Goal: Task Accomplishment & Management: Complete application form

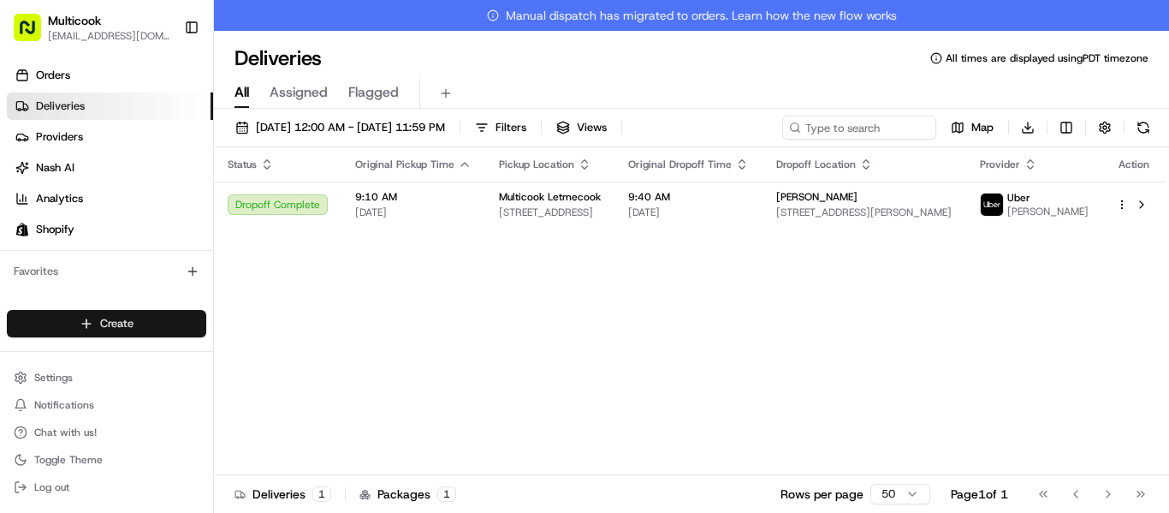
click at [158, 329] on html "Multicook [EMAIL_ADDRESS][DOMAIN_NAME] Toggle Sidebar Orders Deliveries Provide…" at bounding box center [584, 256] width 1169 height 513
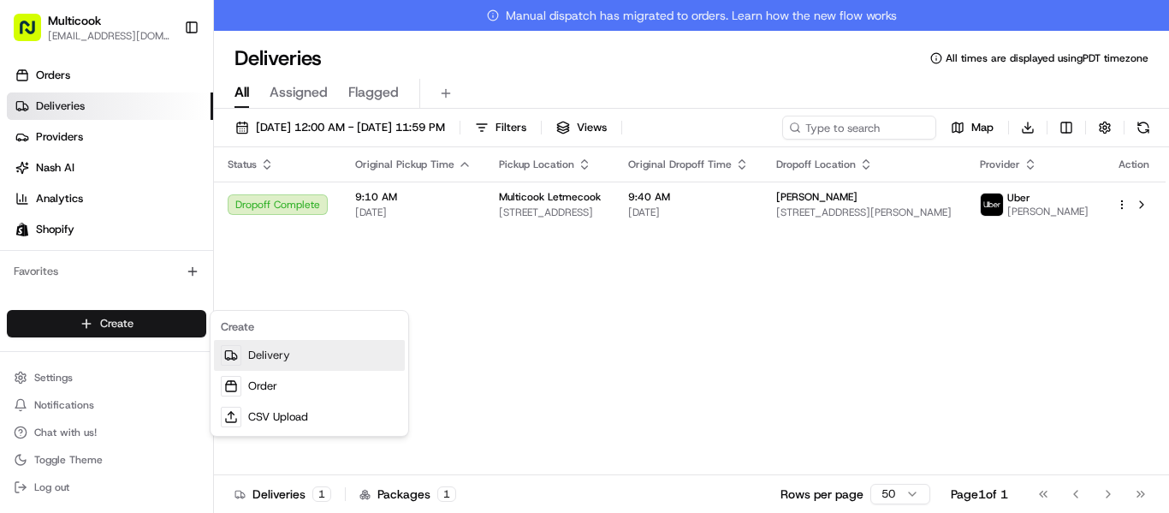
click at [279, 357] on link "Delivery" at bounding box center [309, 355] width 191 height 31
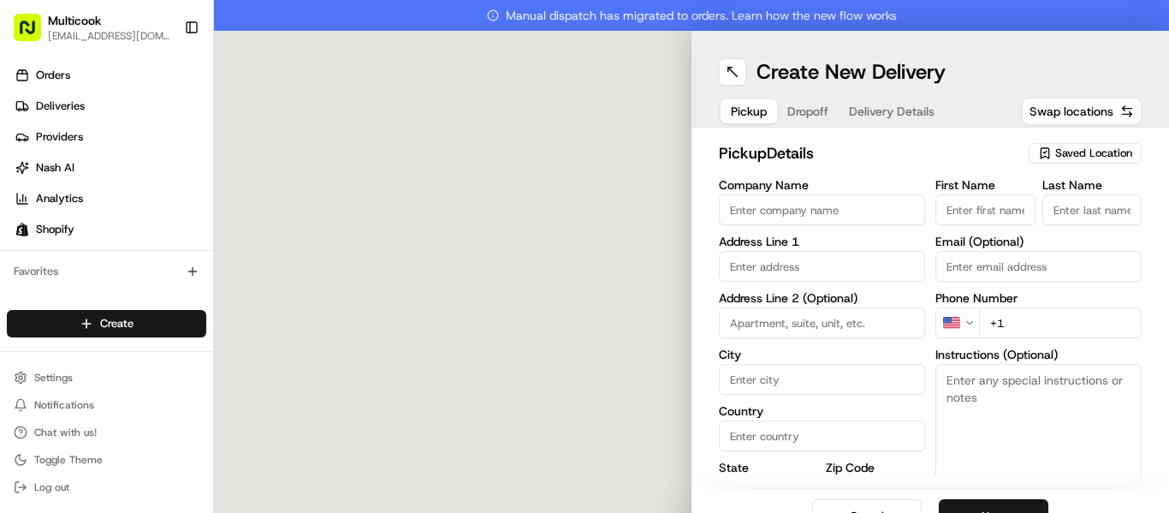
click at [1120, 148] on div "Saved Location" at bounding box center [1085, 153] width 113 height 21
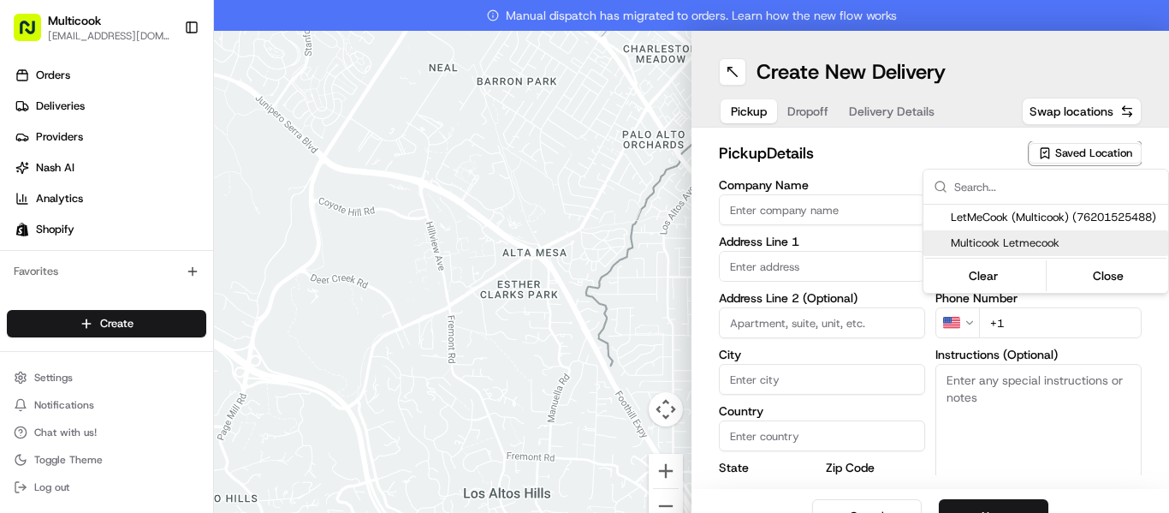
click at [1002, 241] on span "Multicook Letmecook" at bounding box center [1056, 242] width 211 height 15
type input "Multicook Letmecook"
type input "[STREET_ADDRESS]"
type input "[GEOGRAPHIC_DATA]"
type input "US"
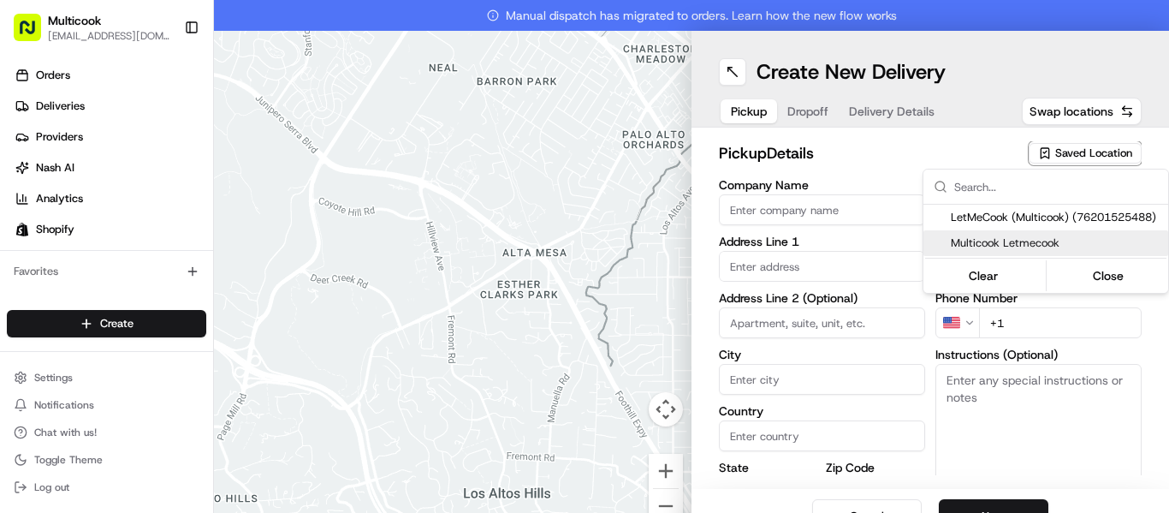
type input "CA"
type input "91423"
type input "[PERSON_NAME]"
type input "Nikityuk"
type input "[EMAIL_ADDRESS][DOMAIN_NAME]"
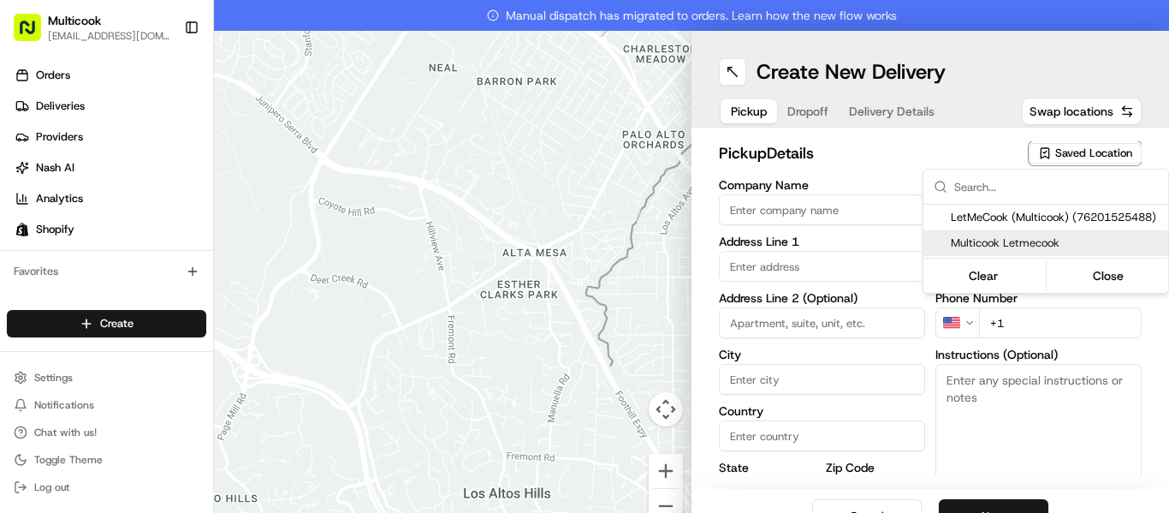
type input "[PHONE_NUMBER]"
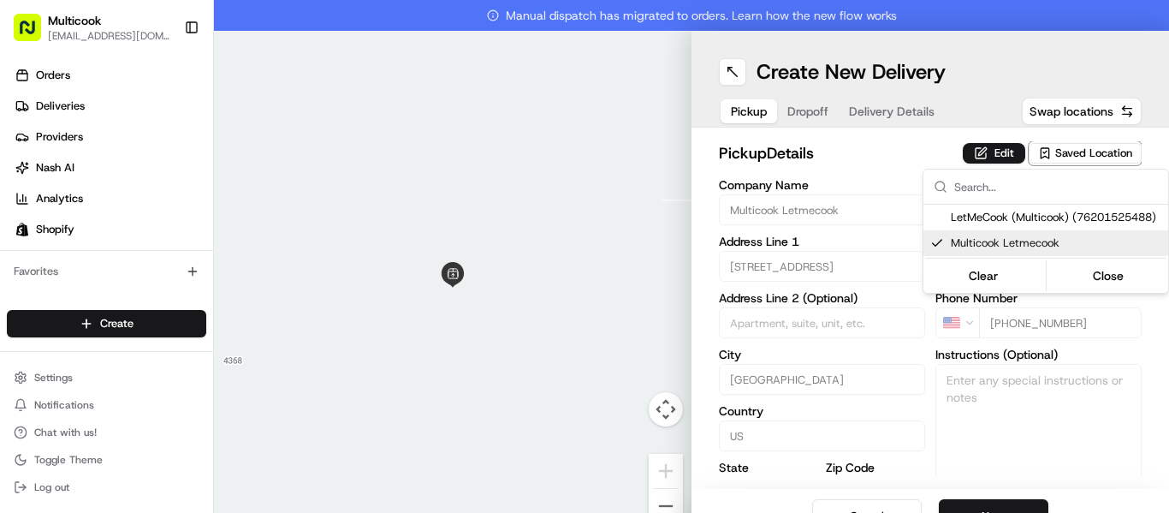
click at [980, 503] on html "Multicook [EMAIL_ADDRESS][DOMAIN_NAME] Toggle Sidebar Orders Deliveries Provide…" at bounding box center [584, 256] width 1169 height 513
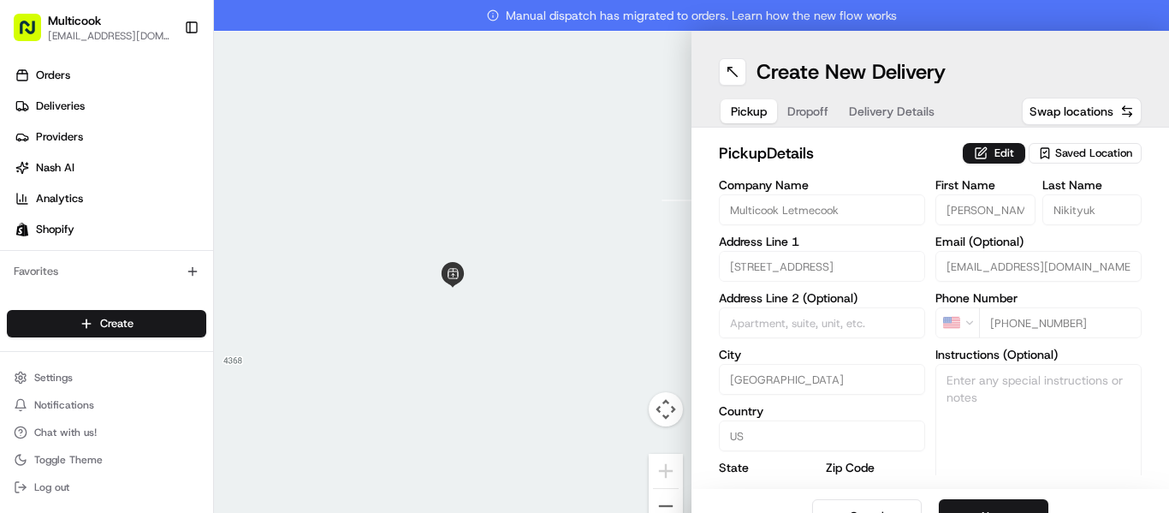
click at [980, 503] on button "Next" at bounding box center [994, 516] width 110 height 34
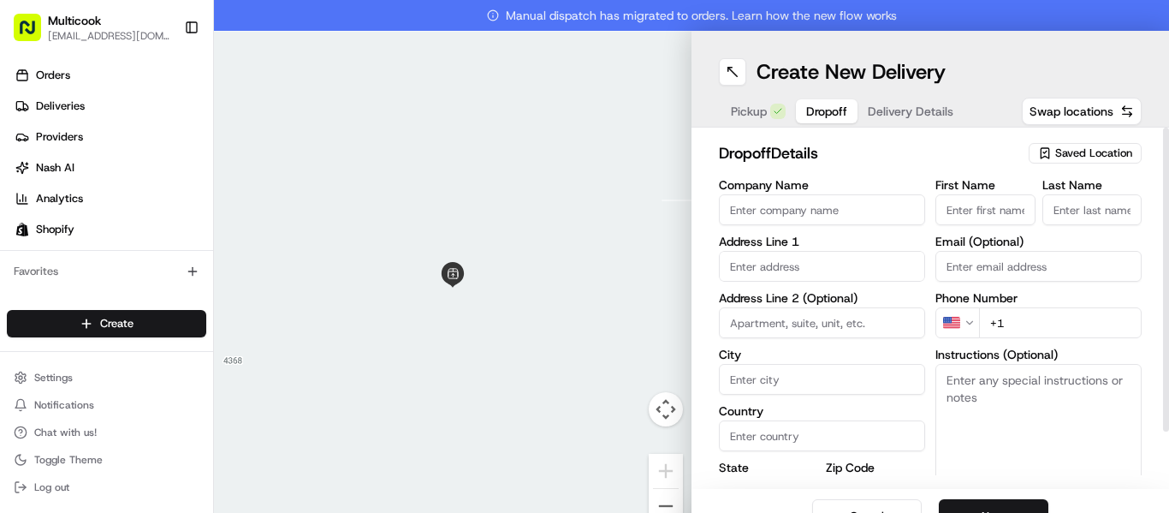
click at [990, 208] on input "First Name" at bounding box center [986, 209] width 100 height 31
paste input "[PERSON_NAME]"
click at [990, 208] on input "[PERSON_NAME]" at bounding box center [986, 209] width 100 height 31
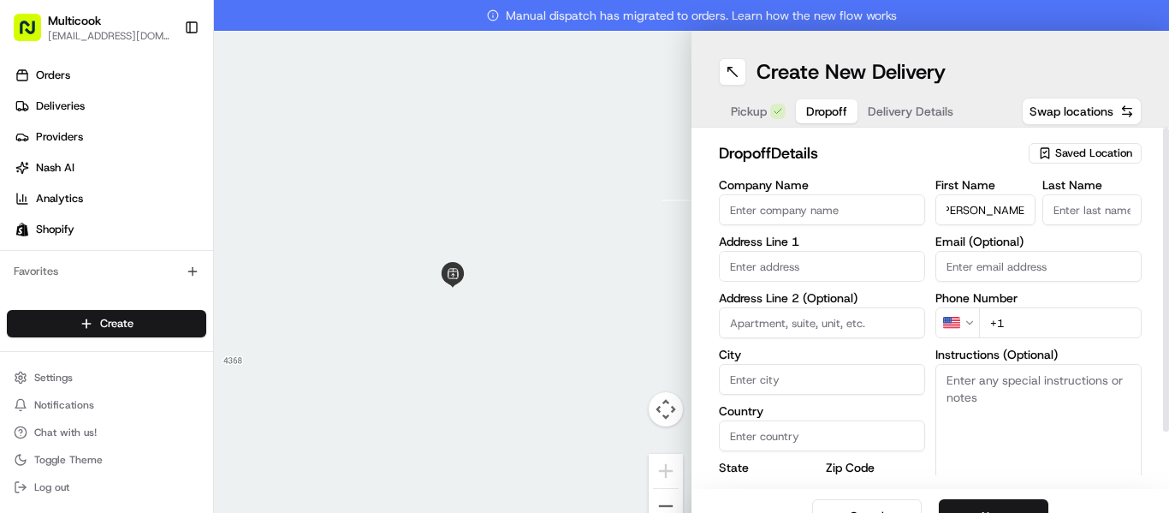
scroll to position [0, 0]
type input "[PERSON_NAME]"
click at [1086, 212] on input "Last Name" at bounding box center [1093, 209] width 100 height 31
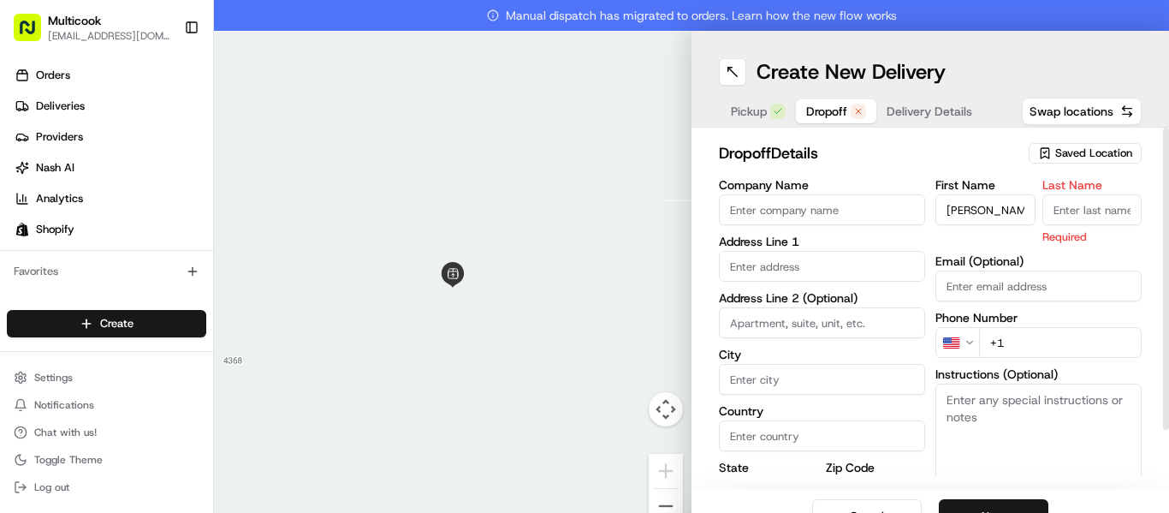
paste input "Marozava"
type input "Marozava"
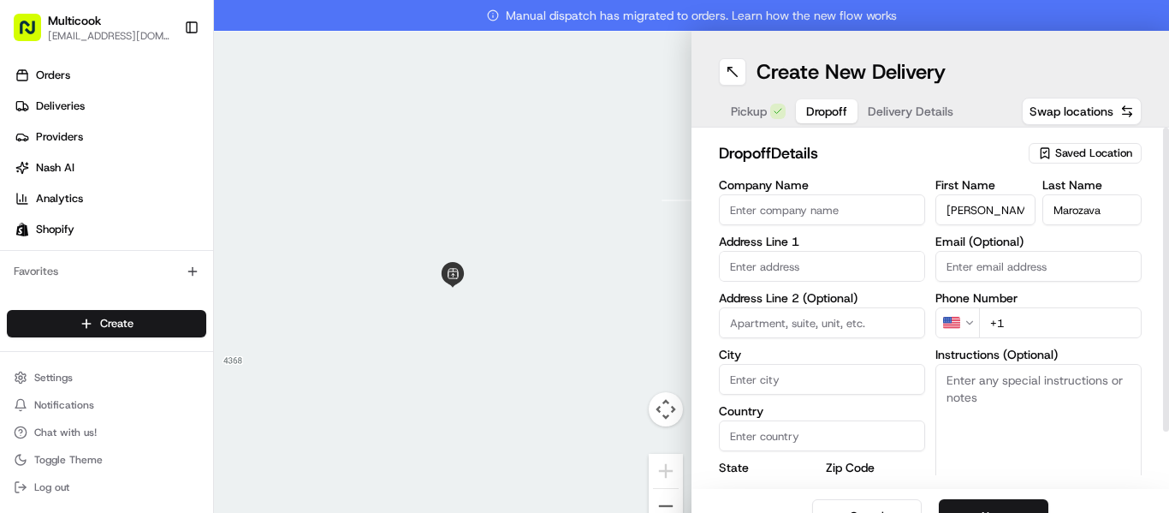
click at [1033, 323] on input "+1" at bounding box center [1060, 322] width 163 height 31
paste input "[PHONE_NUMBER]"
type input "[PHONE_NUMBER]"
click at [757, 259] on input "text" at bounding box center [822, 266] width 206 height 31
paste input "[STREET_ADDRESS]"
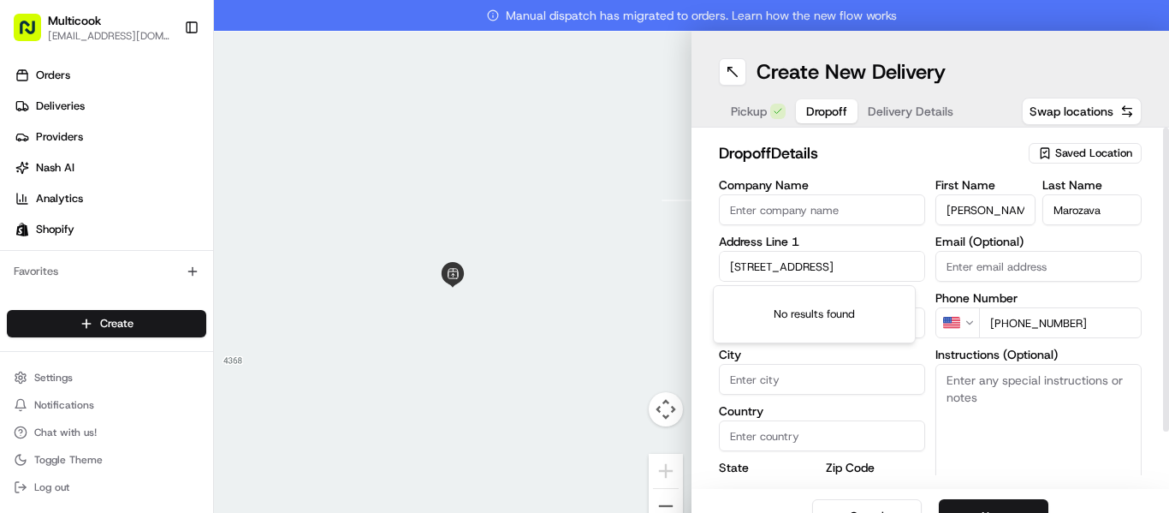
scroll to position [0, 123]
click at [847, 308] on div "[STREET_ADDRESS]" at bounding box center [814, 302] width 194 height 26
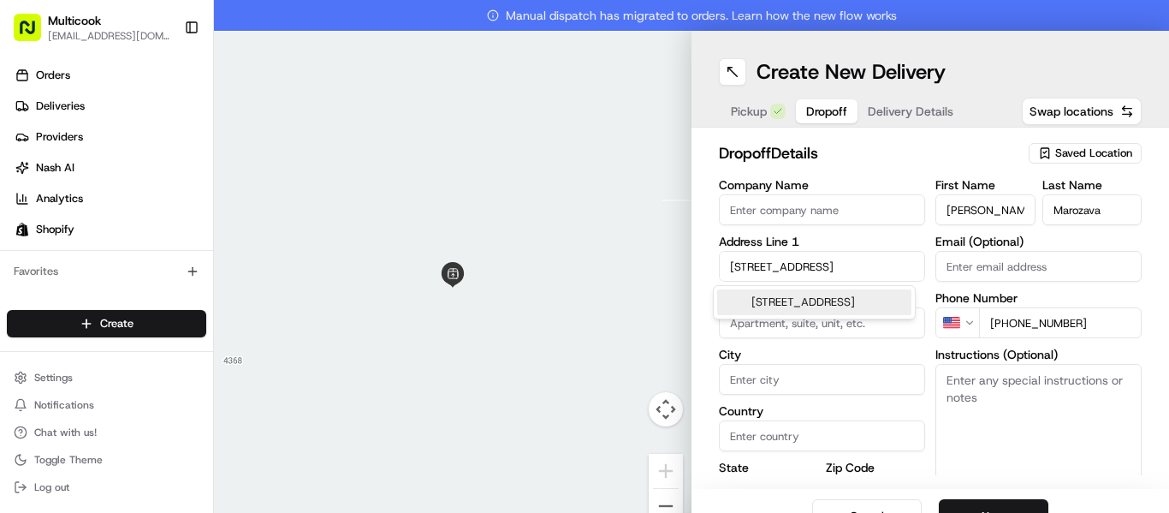
scroll to position [0, 122]
type input "[STREET_ADDRESS]"
type input "APT 105"
type input "Burbank"
type input "[GEOGRAPHIC_DATA]"
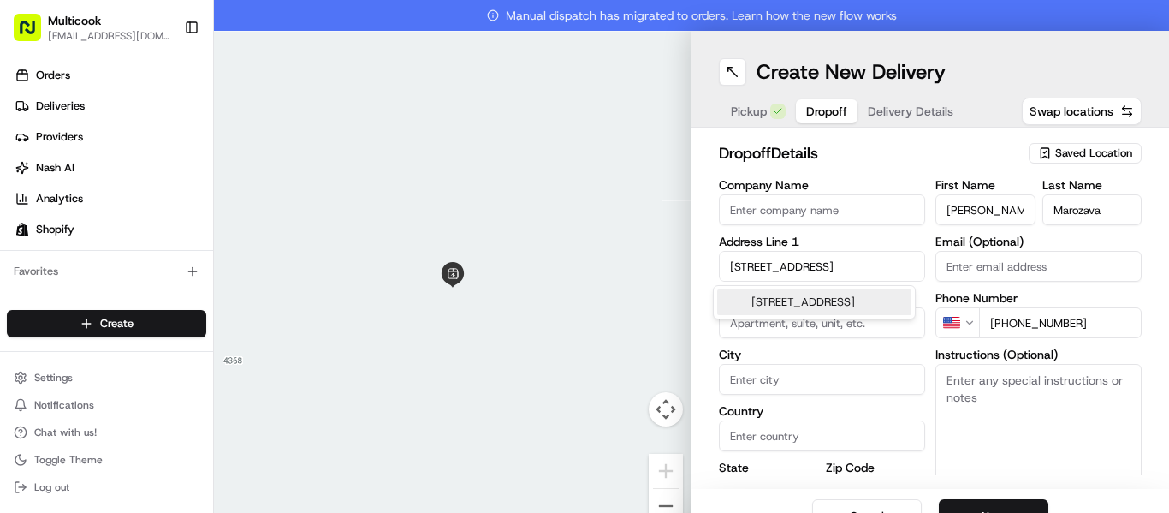
type input "CA"
type input "91501"
type input "[STREET_ADDRESS]"
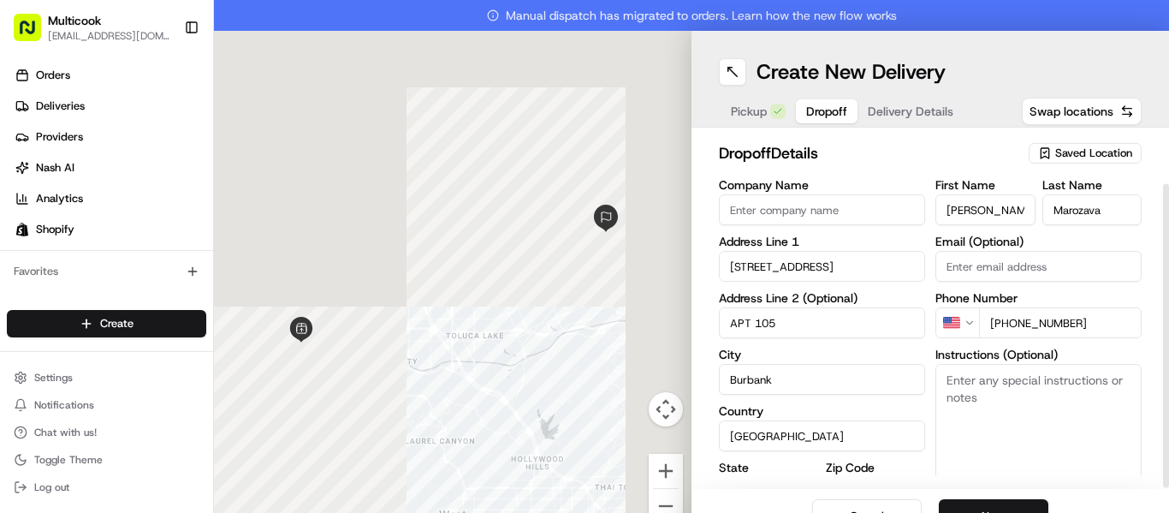
scroll to position [63, 0]
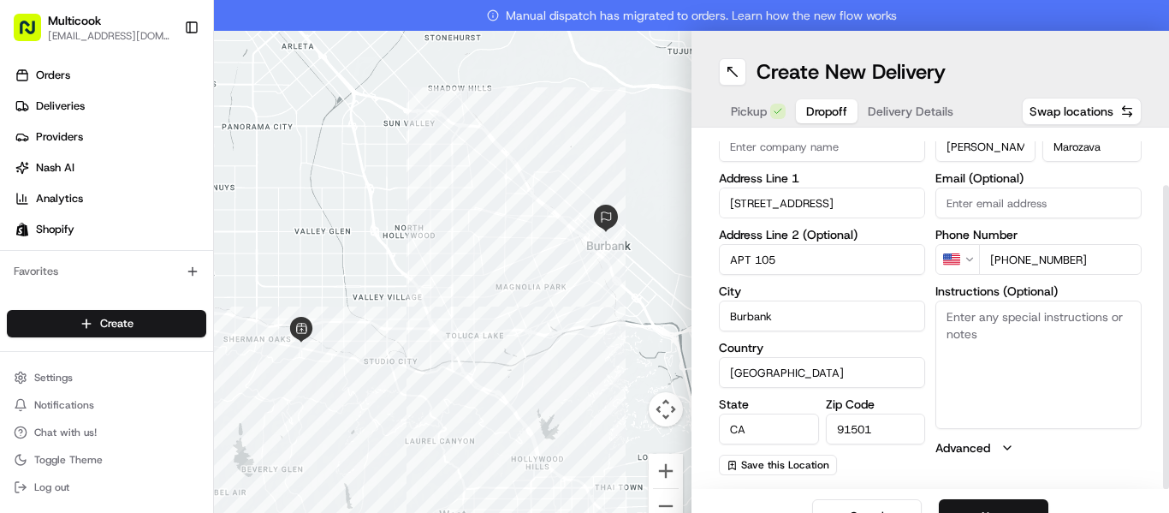
click at [999, 500] on button "Next" at bounding box center [994, 516] width 110 height 34
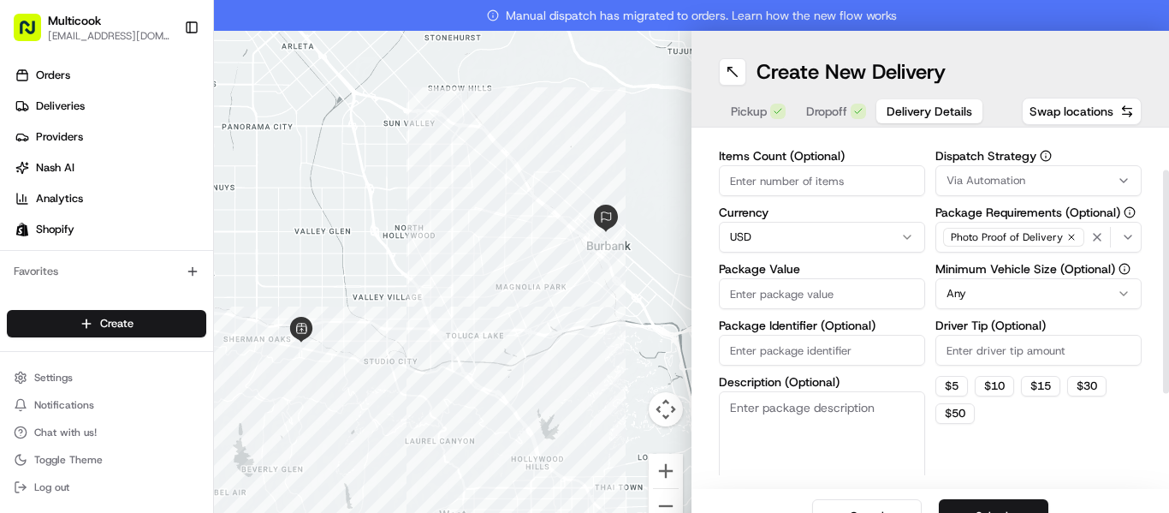
click at [776, 182] on input "Items Count (Optional)" at bounding box center [822, 180] width 206 height 31
type input "2"
click at [779, 298] on input "Package Value" at bounding box center [822, 293] width 206 height 31
type input "203"
click at [999, 502] on button "Submit" at bounding box center [994, 516] width 110 height 34
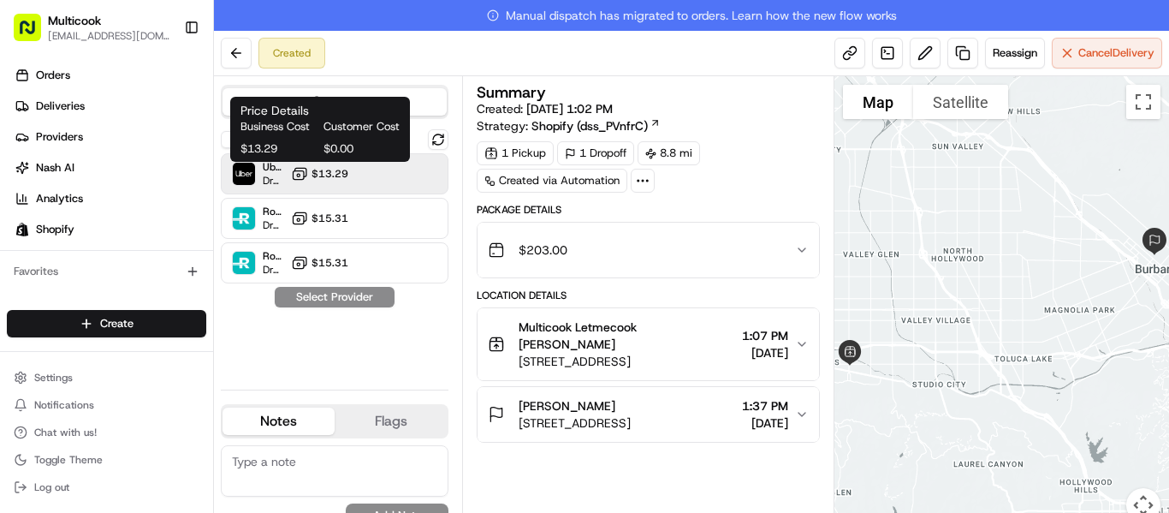
click at [339, 167] on span "$13.29" at bounding box center [330, 174] width 37 height 14
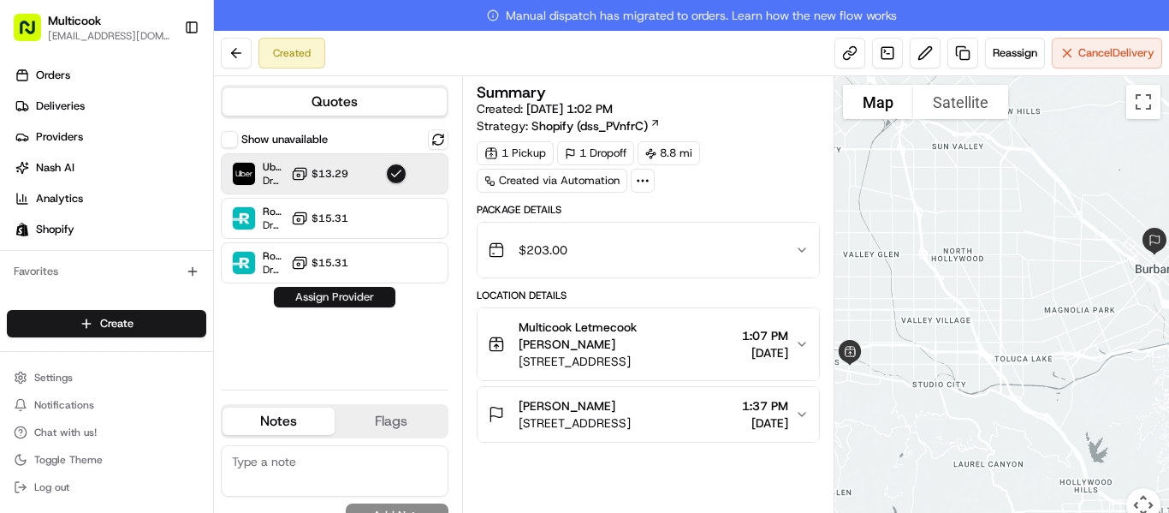
click at [347, 298] on button "Assign Provider" at bounding box center [335, 297] width 122 height 21
click at [798, 413] on icon "button" at bounding box center [802, 415] width 14 height 14
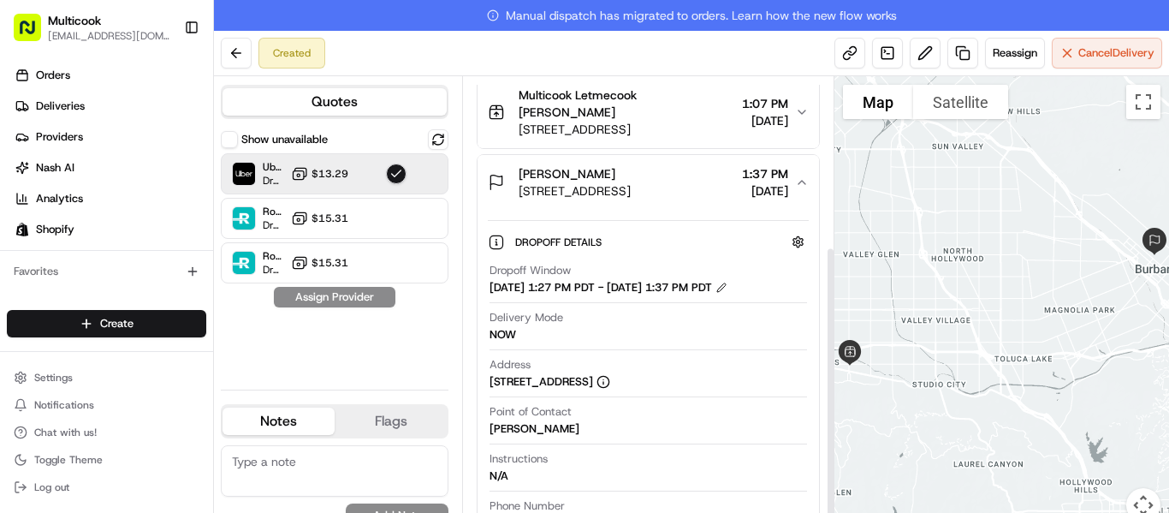
scroll to position [264, 0]
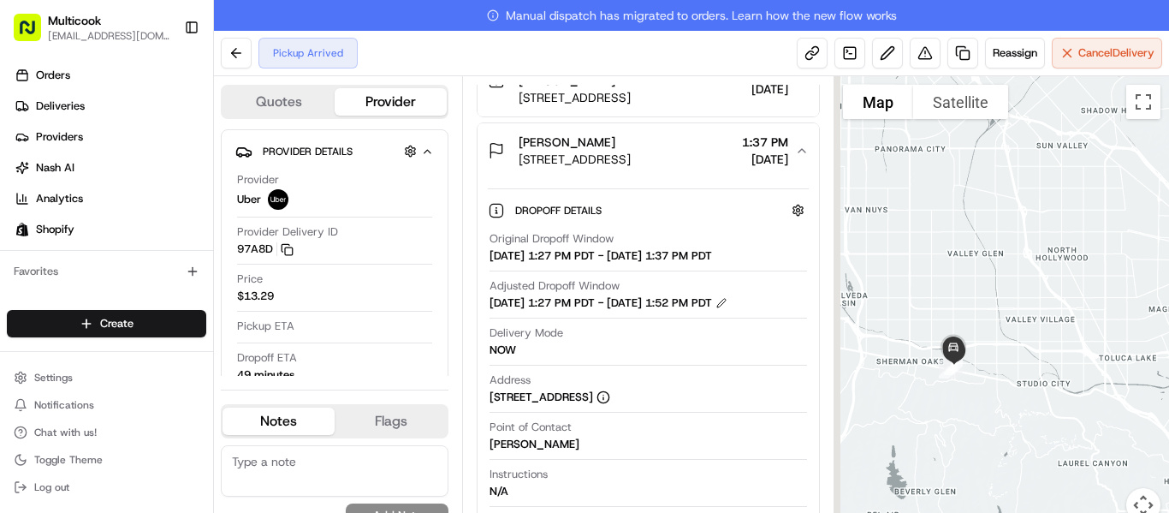
drag, startPoint x: 902, startPoint y: 366, endPoint x: 1015, endPoint y: 365, distance: 113.9
click at [1015, 365] on div at bounding box center [1002, 309] width 335 height 467
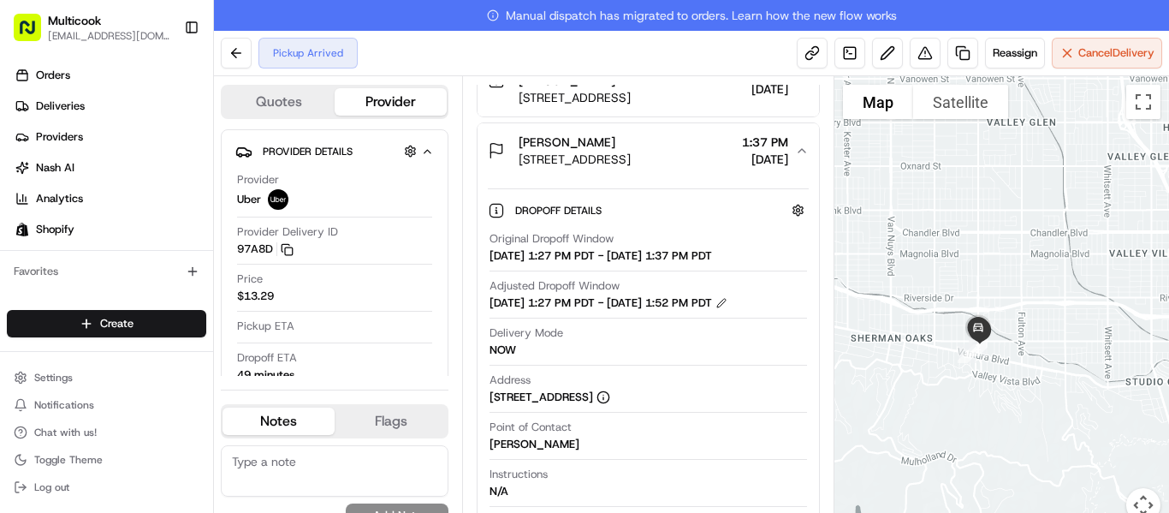
drag, startPoint x: 971, startPoint y: 376, endPoint x: 1063, endPoint y: 354, distance: 94.9
click at [1063, 354] on div at bounding box center [1002, 309] width 335 height 467
